Goal: Task Accomplishment & Management: Manage account settings

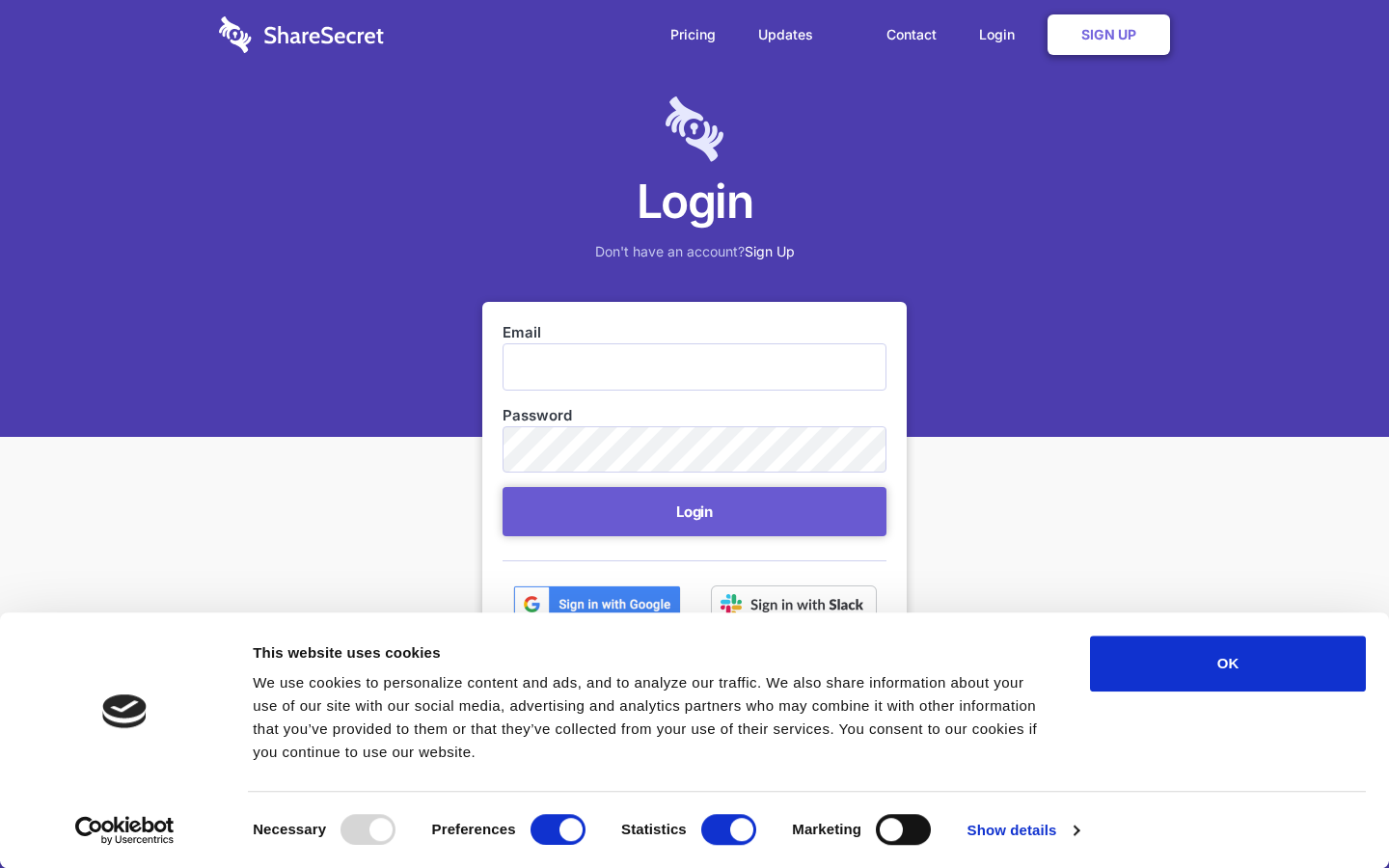
scroll to position [78, 0]
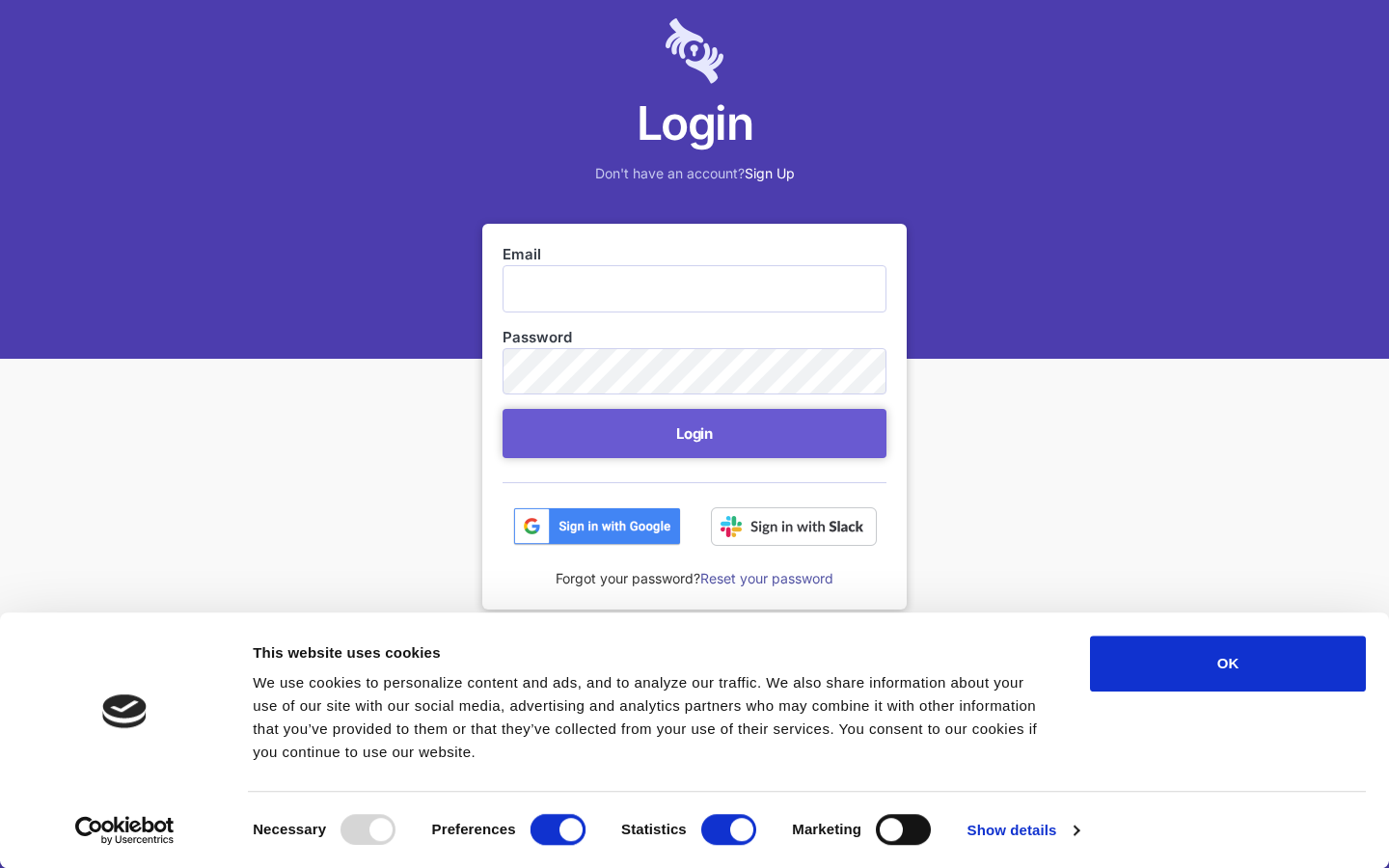
click at [558, 829] on input "Preferences" at bounding box center [558, 829] width 55 height 31
checkbox input "false"
click at [728, 829] on input "Statistics" at bounding box center [728, 829] width 55 height 31
checkbox input "false"
click at [903, 829] on input "Marketing" at bounding box center [903, 829] width 55 height 31
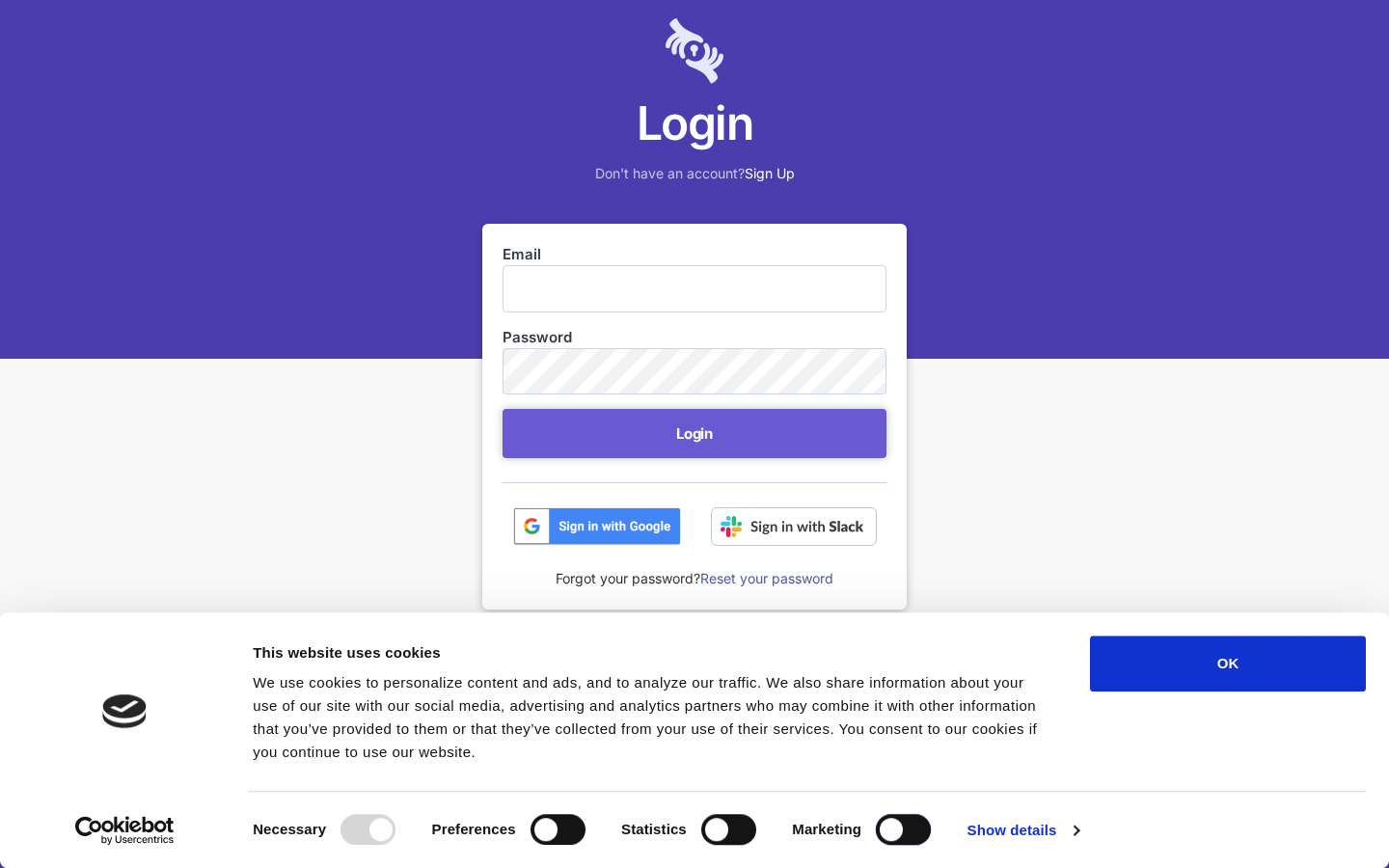
checkbox input "true"
click at [694, 289] on input "Email" at bounding box center [694, 289] width 384 height 46
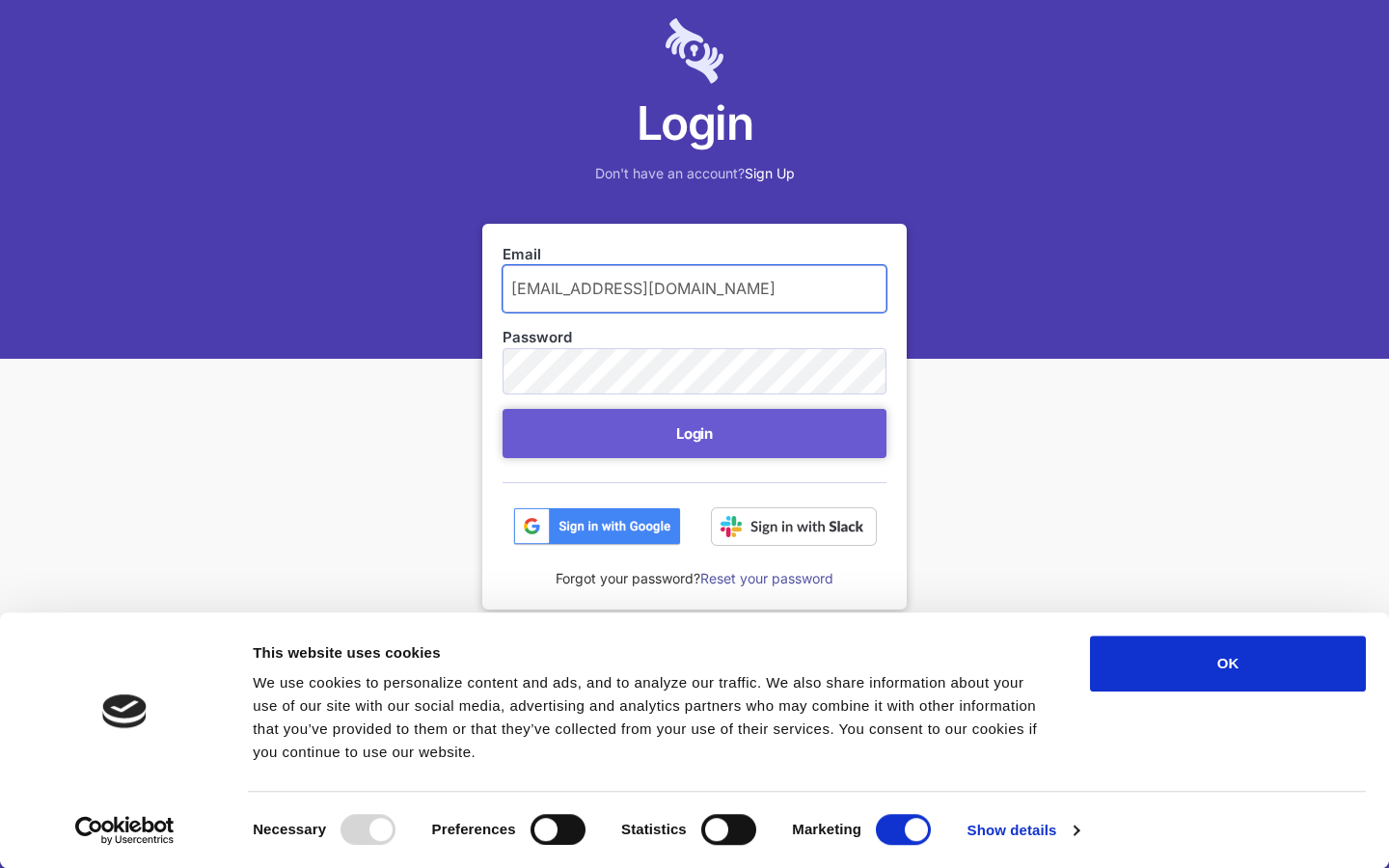
type input "amalia69@devaza.id"
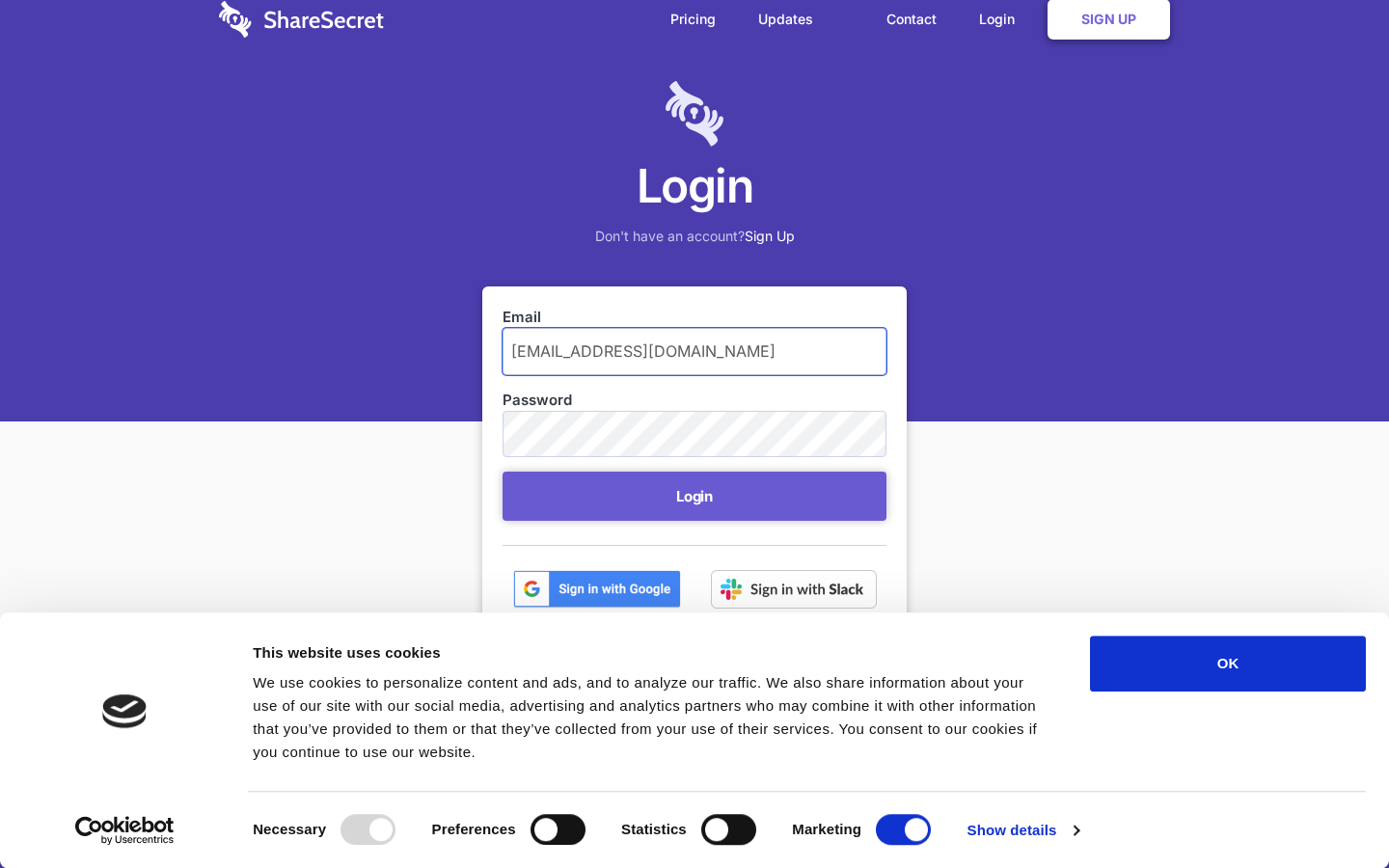
click at [503, 472] on button "Login" at bounding box center [694, 496] width 384 height 49
